Goal: Task Accomplishment & Management: Use online tool/utility

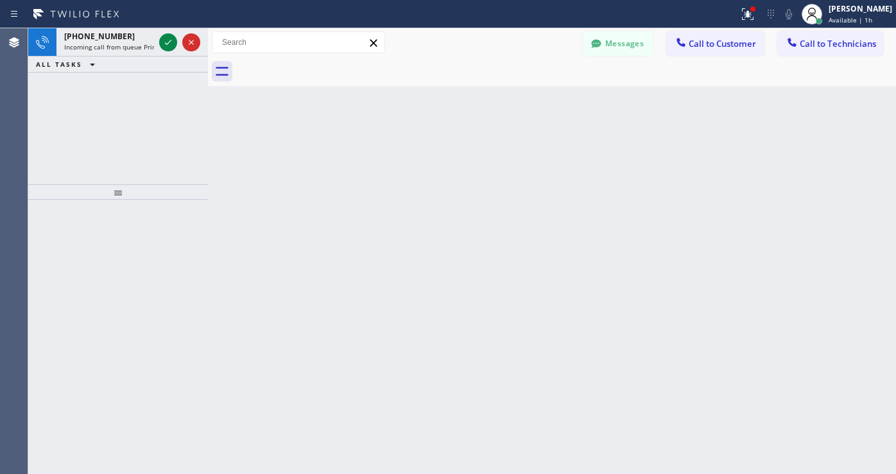
click at [163, 46] on icon at bounding box center [167, 42] width 15 height 15
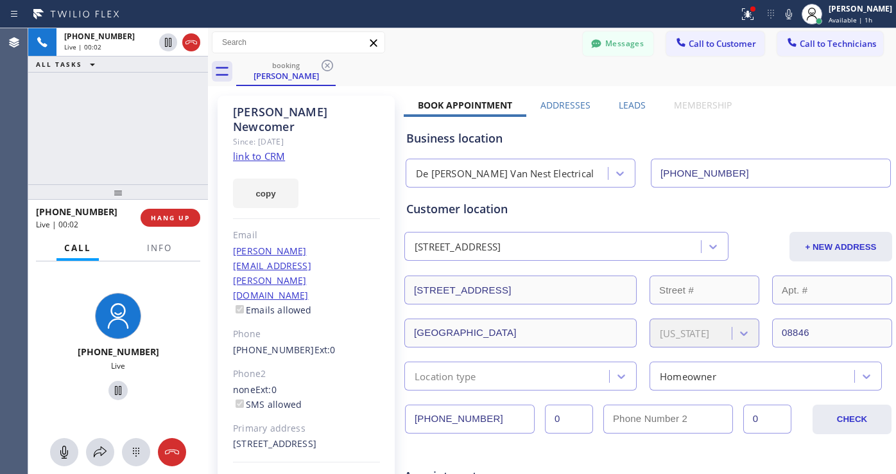
type input "[PHONE_NUMBER]"
click at [274, 150] on link "link to CRM" at bounding box center [259, 156] width 52 height 13
click at [185, 220] on span "HANG UP" at bounding box center [170, 217] width 39 height 9
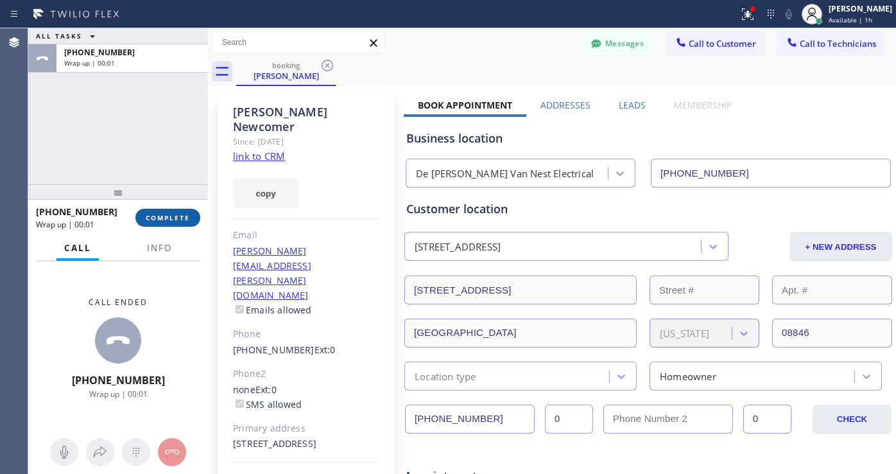
click at [173, 218] on span "COMPLETE" at bounding box center [168, 217] width 44 height 9
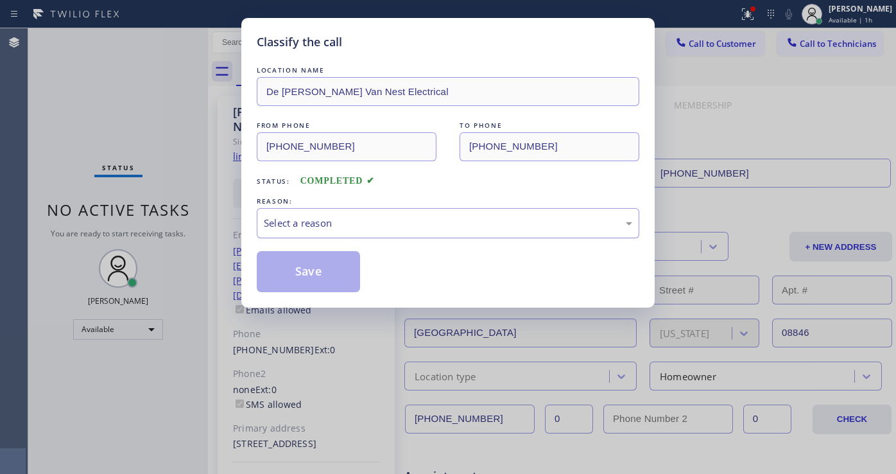
click at [332, 217] on div "Select a reason" at bounding box center [448, 223] width 368 height 15
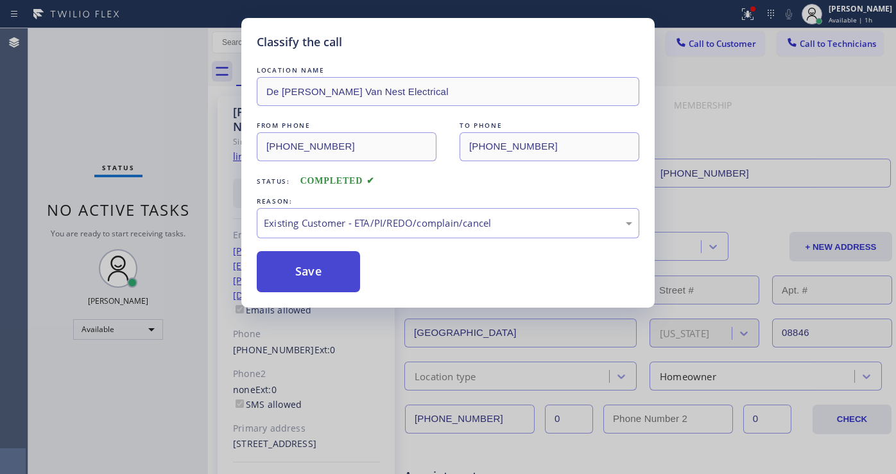
click at [317, 269] on button "Save" at bounding box center [308, 271] width 103 height 41
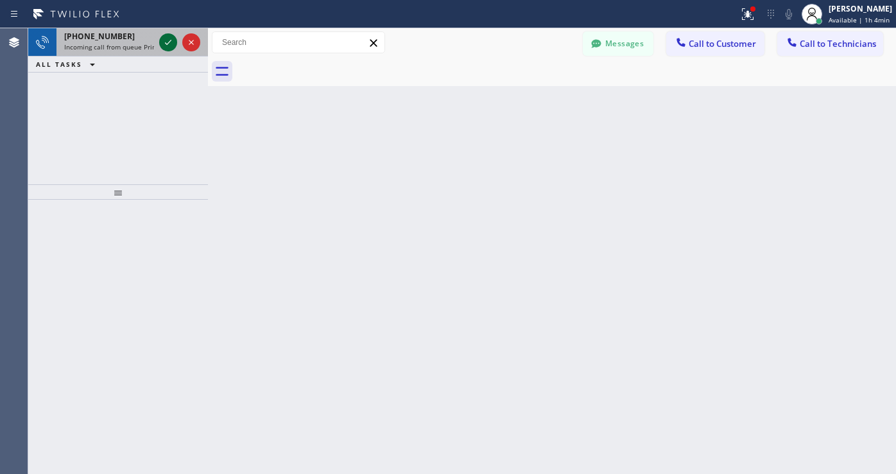
click at [162, 46] on icon at bounding box center [167, 42] width 15 height 15
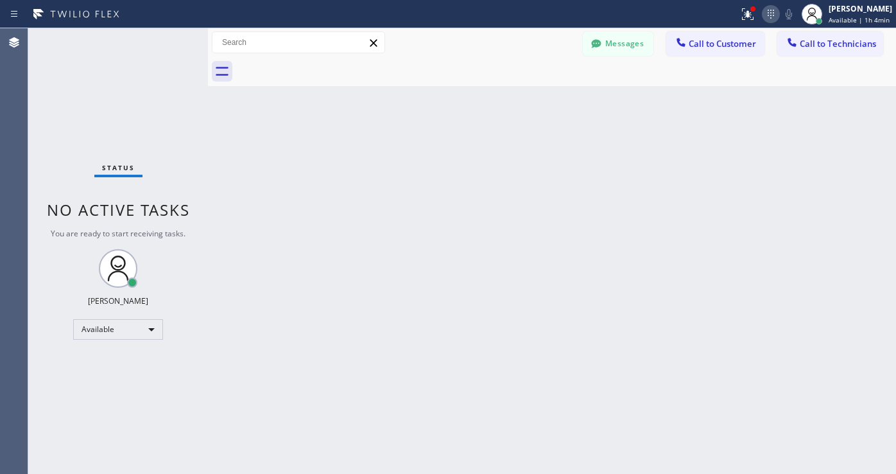
click at [773, 17] on icon at bounding box center [770, 13] width 15 height 15
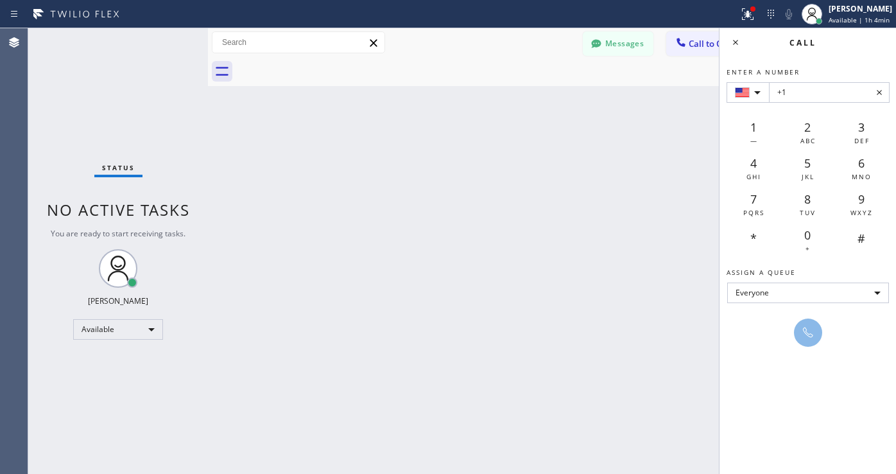
click at [802, 89] on input "+1" at bounding box center [829, 92] width 121 height 21
type input "+1 [PHONE_NUMBER]"
click at [809, 328] on icon at bounding box center [807, 332] width 15 height 15
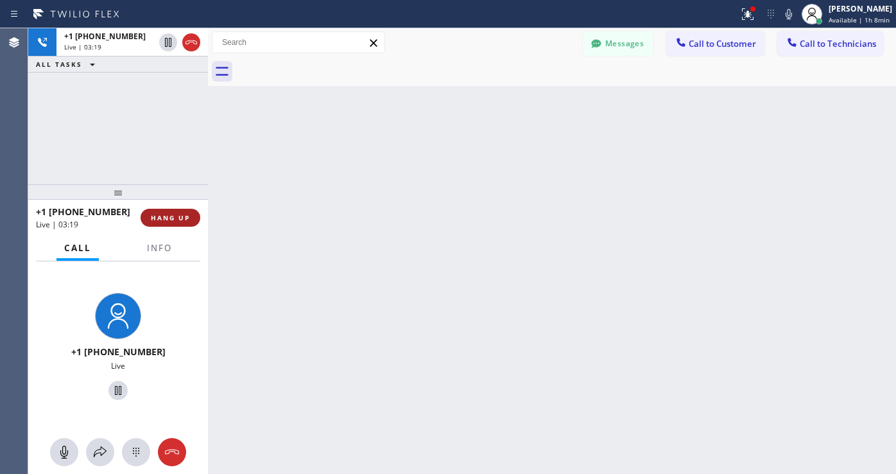
click at [170, 219] on span "HANG UP" at bounding box center [170, 217] width 39 height 9
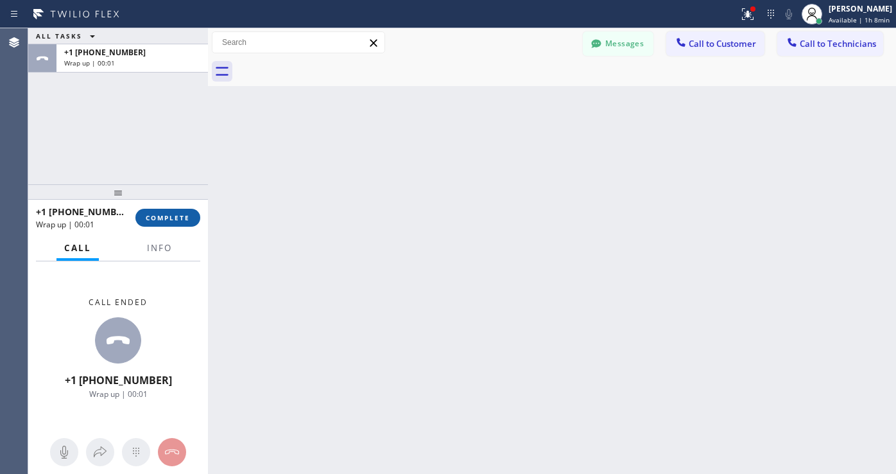
click at [172, 220] on span "COMPLETE" at bounding box center [168, 217] width 44 height 9
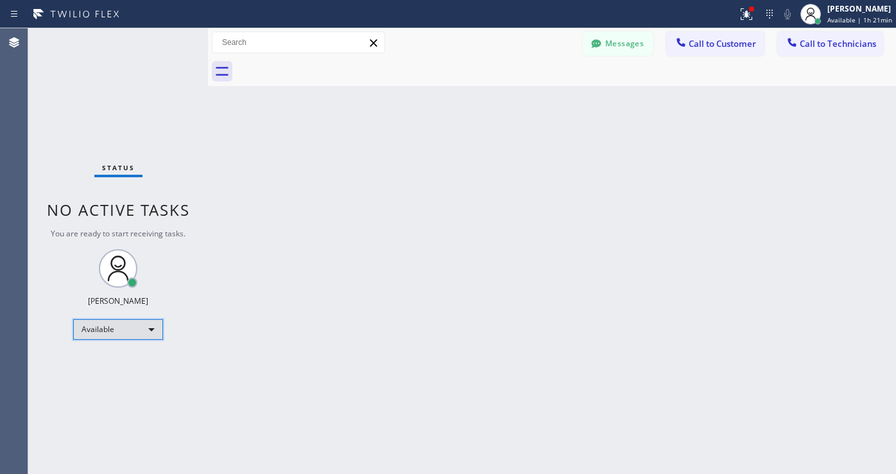
click at [149, 328] on div "Available" at bounding box center [118, 329] width 90 height 21
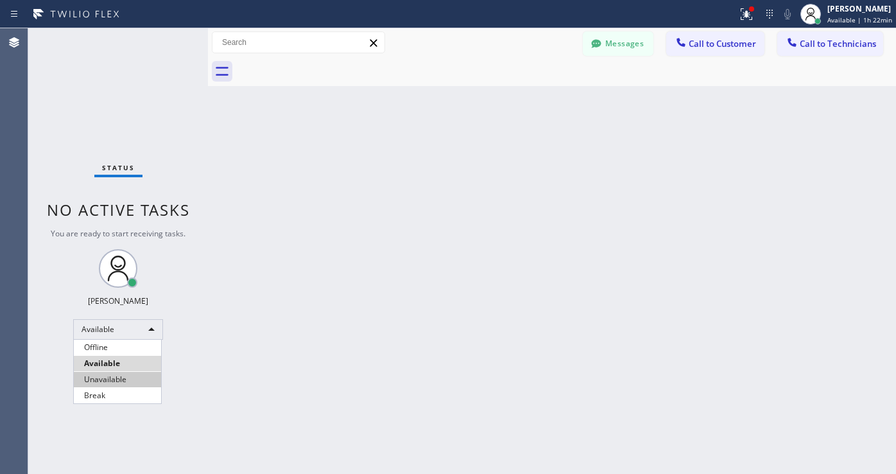
click at [105, 381] on li "Unavailable" at bounding box center [117, 379] width 87 height 15
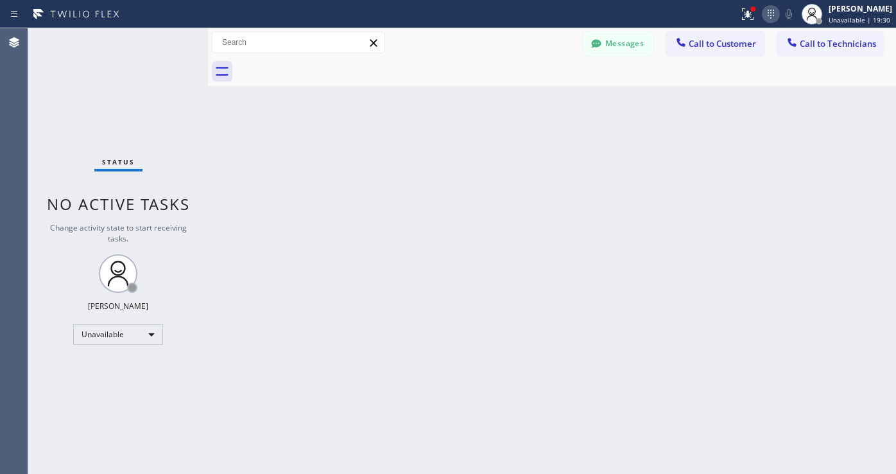
click at [773, 16] on icon at bounding box center [770, 13] width 15 height 15
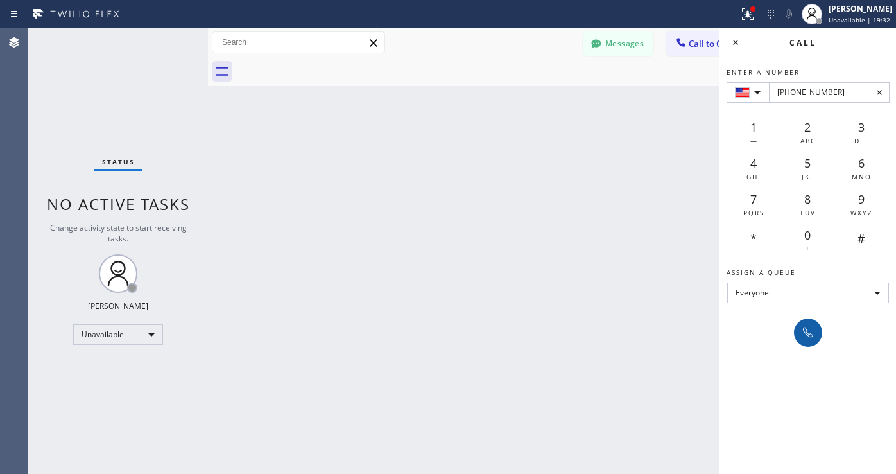
type input "[PHONE_NUMBER]"
click at [813, 338] on icon at bounding box center [807, 332] width 15 height 15
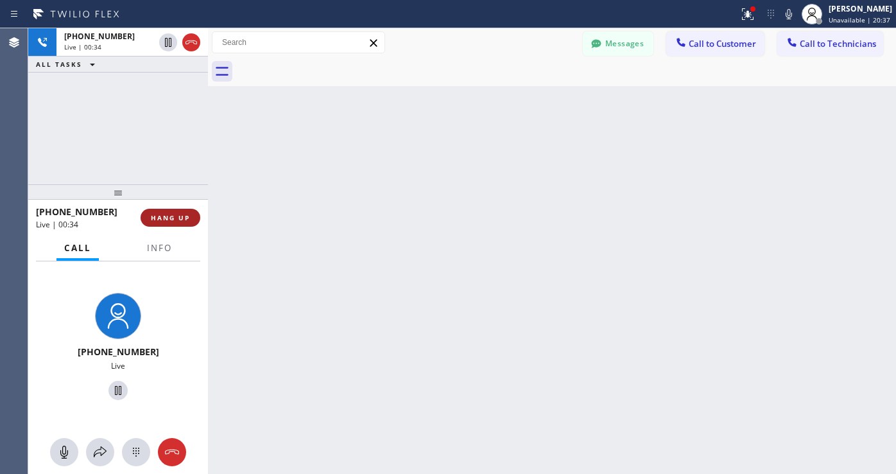
click at [180, 218] on span "HANG UP" at bounding box center [170, 217] width 39 height 9
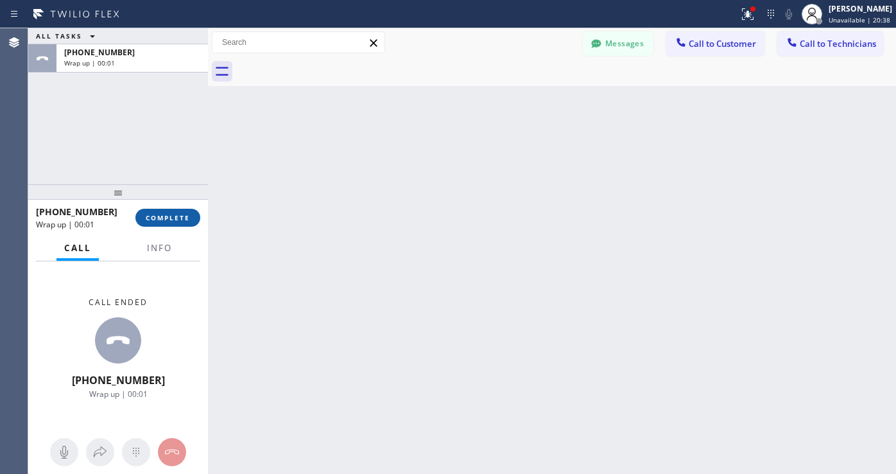
click at [175, 219] on span "COMPLETE" at bounding box center [168, 217] width 44 height 9
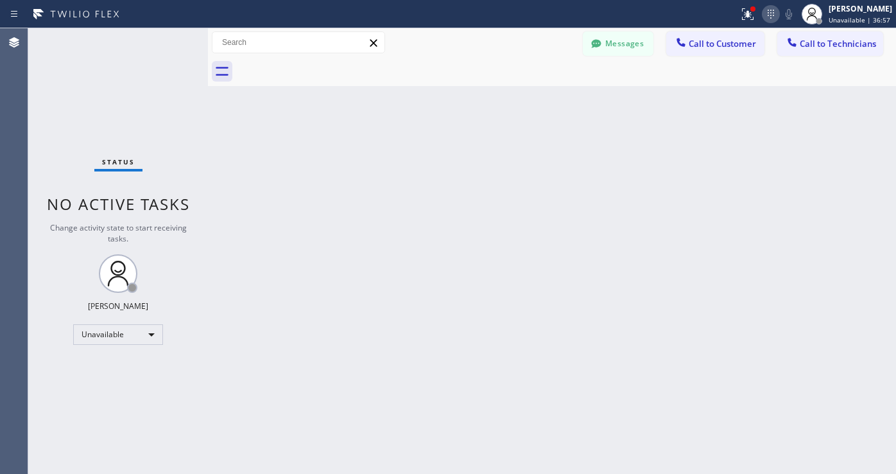
click at [773, 18] on icon at bounding box center [770, 13] width 15 height 15
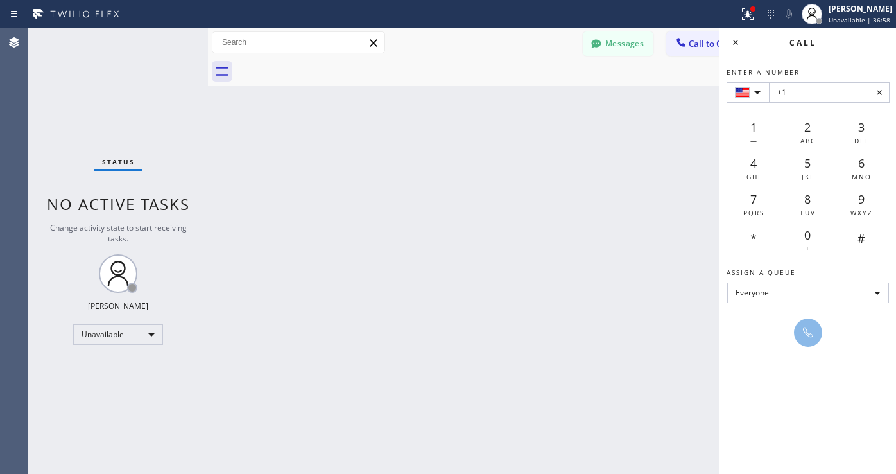
click at [821, 103] on div "+1 1 — 2 ABC 3 DEF 4 GHI 5 JKL 6 MNO 7 PQRS 8 TUV 9 WXYZ * 0 + #" at bounding box center [808, 169] width 163 height 175
click at [820, 90] on input "+1" at bounding box center [829, 92] width 121 height 21
paste input "[PHONE_NUMBER]"
type input "+1 [PHONE_NUMBER]"
click at [800, 323] on button at bounding box center [808, 332] width 28 height 28
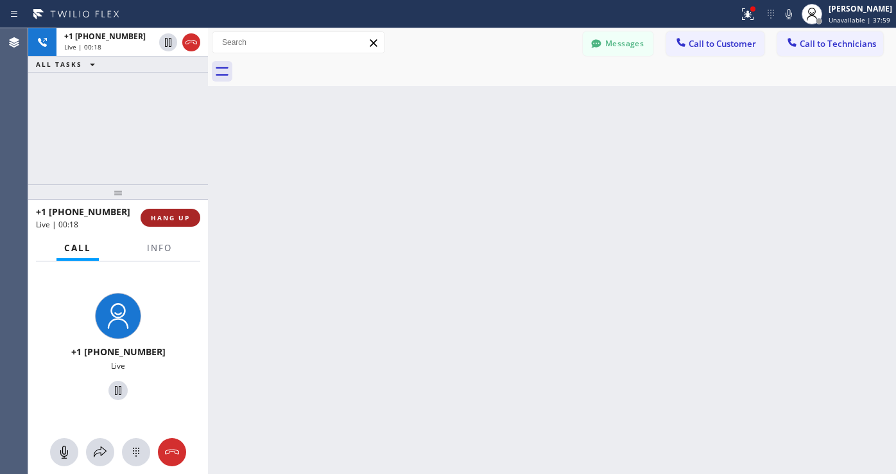
click at [157, 216] on span "HANG UP" at bounding box center [170, 217] width 39 height 9
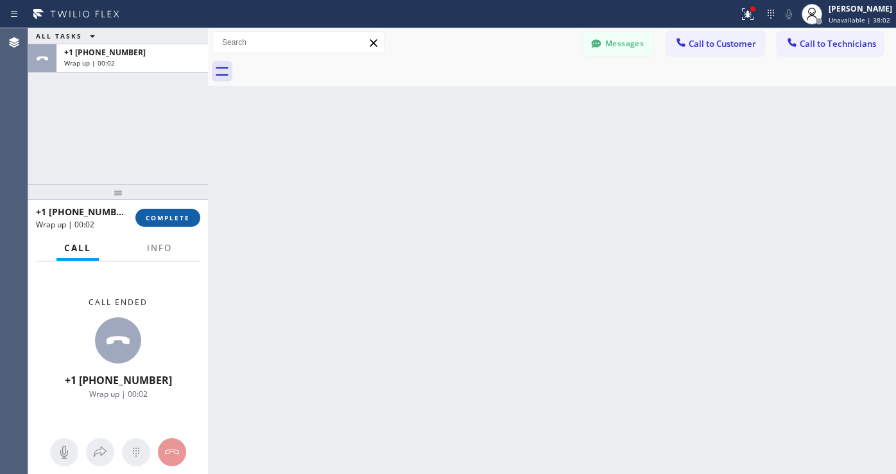
click at [173, 216] on span "COMPLETE" at bounding box center [168, 217] width 44 height 9
